Goal: Check status: Check status

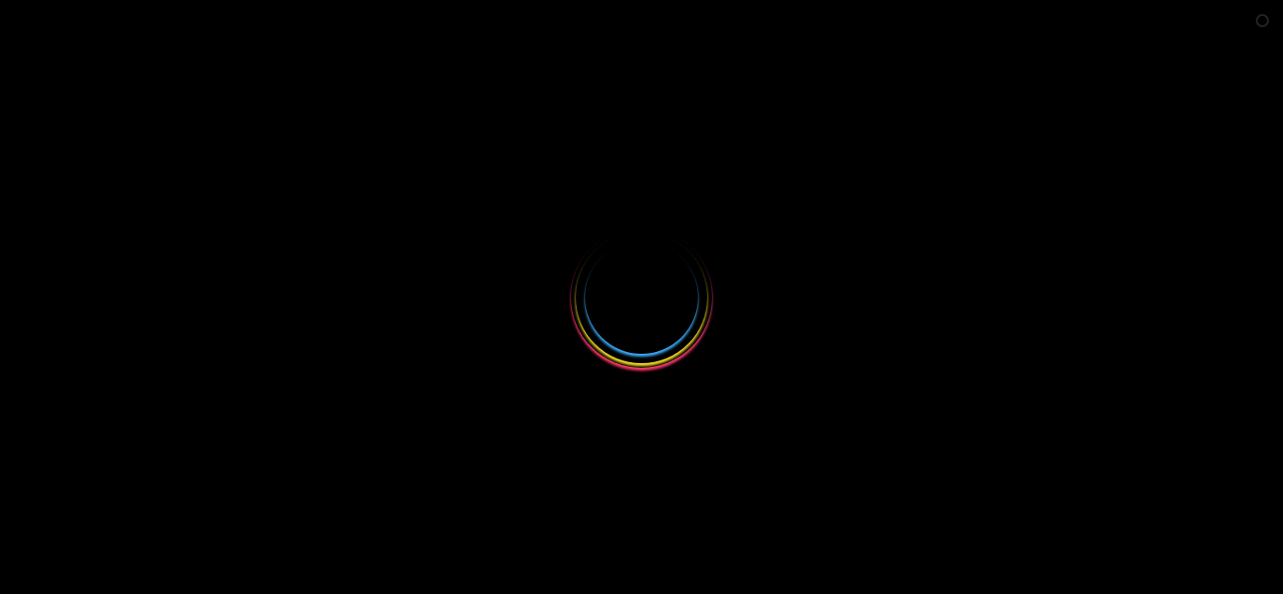
select select
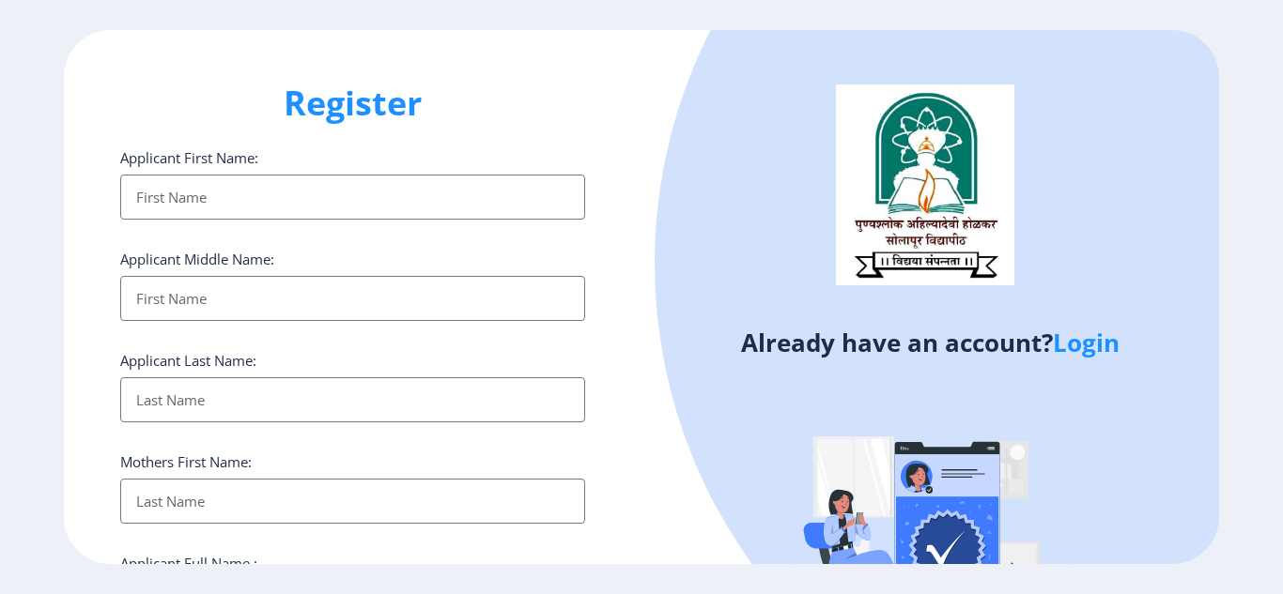
click at [1103, 339] on link "Login" at bounding box center [1086, 343] width 67 height 34
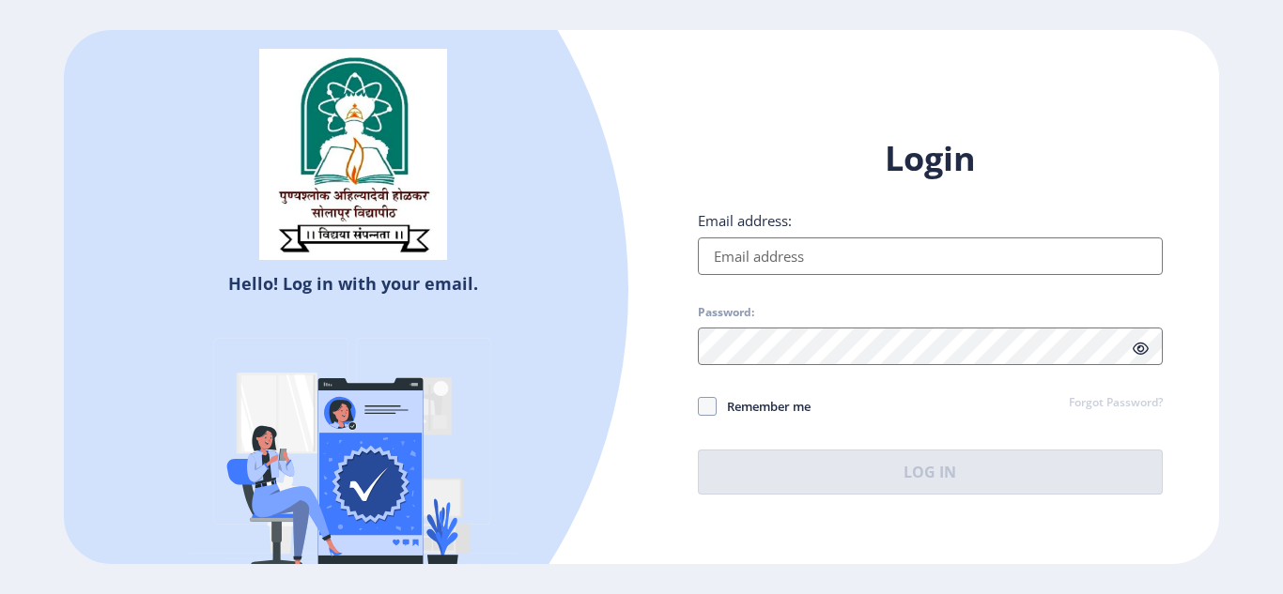
click at [839, 254] on input "Email address:" at bounding box center [930, 257] width 465 height 38
type input "[EMAIL_ADDRESS][DOMAIN_NAME]"
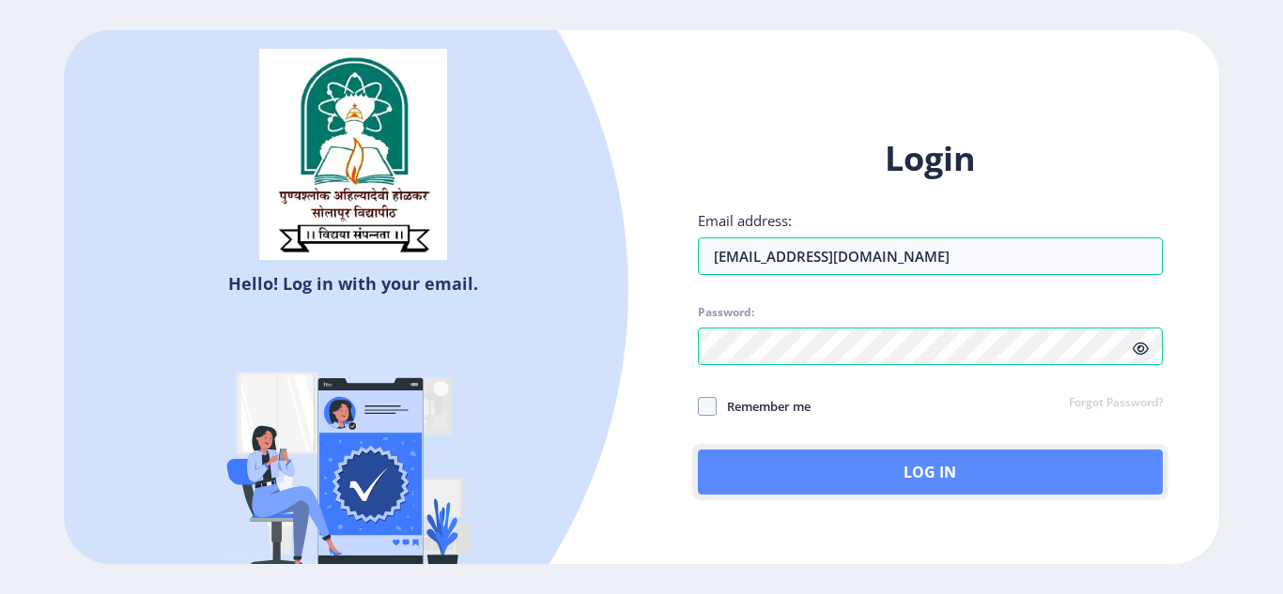
click at [858, 464] on button "Log In" at bounding box center [930, 472] width 465 height 45
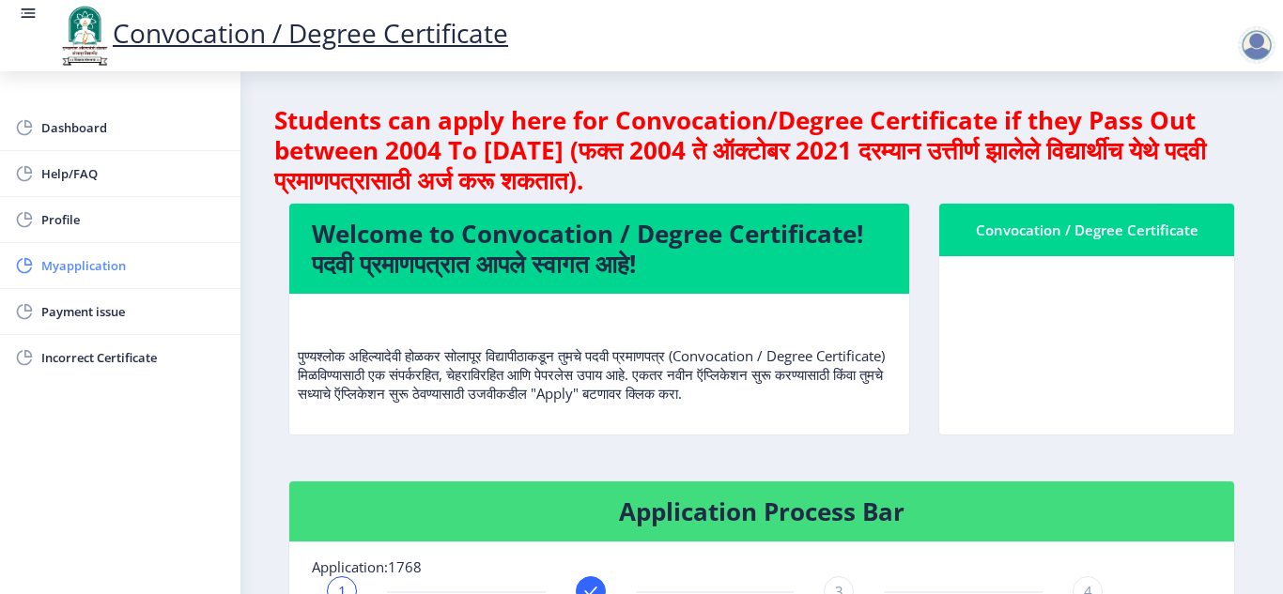
click at [95, 266] on span "Myapplication" at bounding box center [133, 265] width 184 height 23
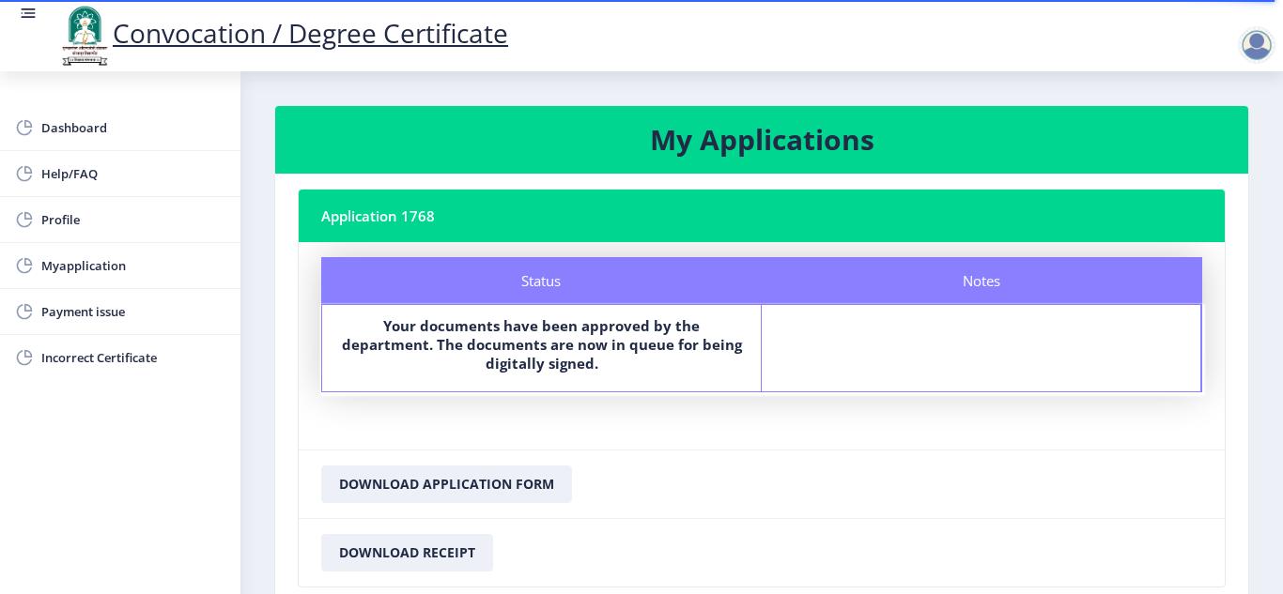
click at [420, 212] on nb-card-header "Application 1768" at bounding box center [762, 216] width 926 height 53
drag, startPoint x: 352, startPoint y: 324, endPoint x: 829, endPoint y: 320, distance: 477.0
click at [829, 320] on div "Status Your documents have been approved by the department. The documents are n…" at bounding box center [761, 348] width 881 height 88
